Goal: Find contact information: Obtain details needed to contact an individual or organization

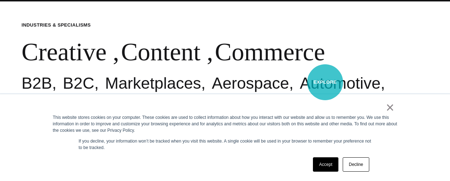
scroll to position [287, 0]
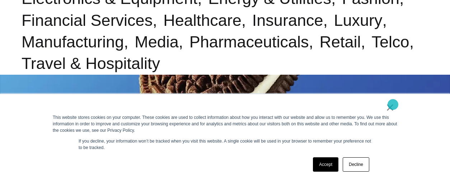
click at [393, 104] on link "×" at bounding box center [390, 107] width 9 height 6
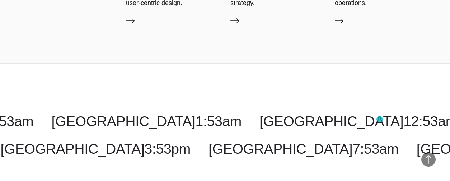
scroll to position [1459, 0]
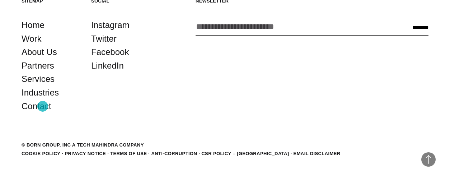
click at [43, 106] on link "Contact" at bounding box center [37, 106] width 30 height 14
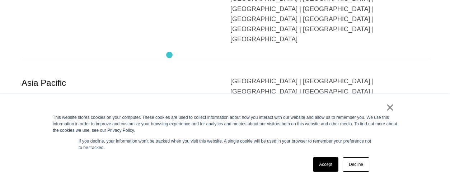
scroll to position [1249, 0]
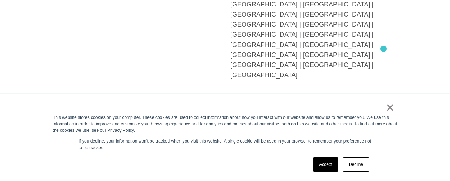
click at [384, 112] on div "China | Hong Kong | Indonesia | Japan | Malaysia | Philippines | Singapore | So…" at bounding box center [330, 142] width 198 height 61
click at [381, 112] on div "China | Hong Kong | Indonesia | Japan | Malaysia | Philippines | Singapore | So…" at bounding box center [330, 142] width 198 height 61
click at [389, 107] on link "×" at bounding box center [390, 107] width 9 height 6
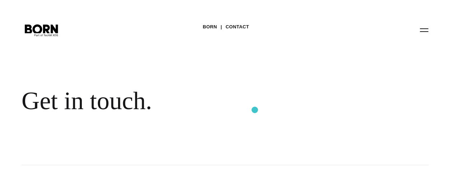
scroll to position [180, 0]
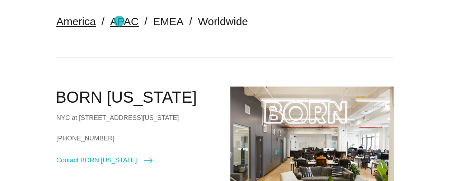
click at [119, 21] on link "APAC" at bounding box center [124, 21] width 28 height 12
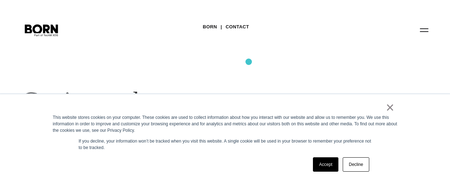
scroll to position [36, 0]
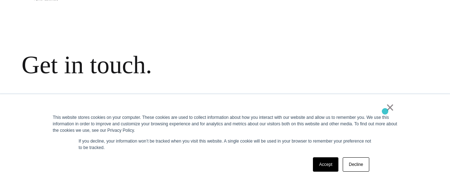
click at [385, 108] on div "×" at bounding box center [224, 109] width 342 height 10
click at [390, 108] on link "×" at bounding box center [390, 107] width 9 height 6
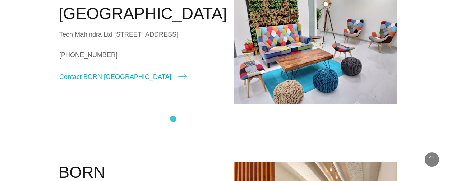
scroll to position [790, 0]
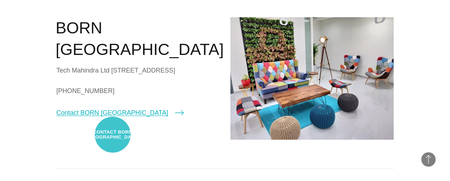
click at [113, 118] on link "Contact BORN [GEOGRAPHIC_DATA]" at bounding box center [119, 113] width 127 height 10
select select "*********"
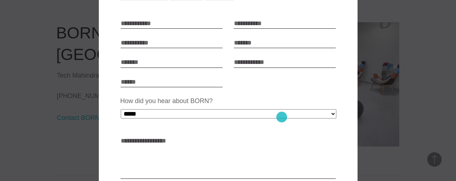
scroll to position [72, 0]
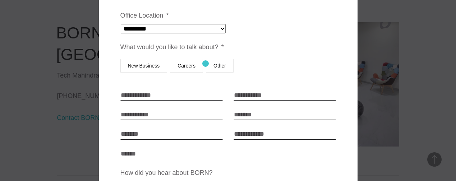
click at [206, 64] on label "Other" at bounding box center [220, 66] width 28 height 14
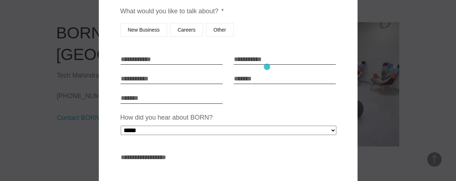
scroll to position [180, 0]
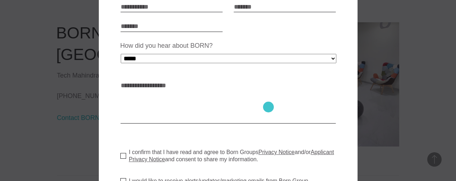
click at [268, 107] on textarea "How can we help? * *" at bounding box center [227, 101] width 215 height 43
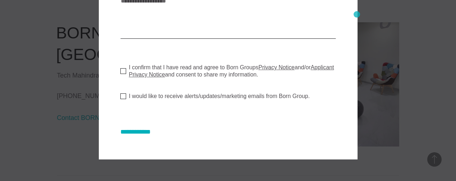
scroll to position [87, 0]
